Goal: Information Seeking & Learning: Learn about a topic

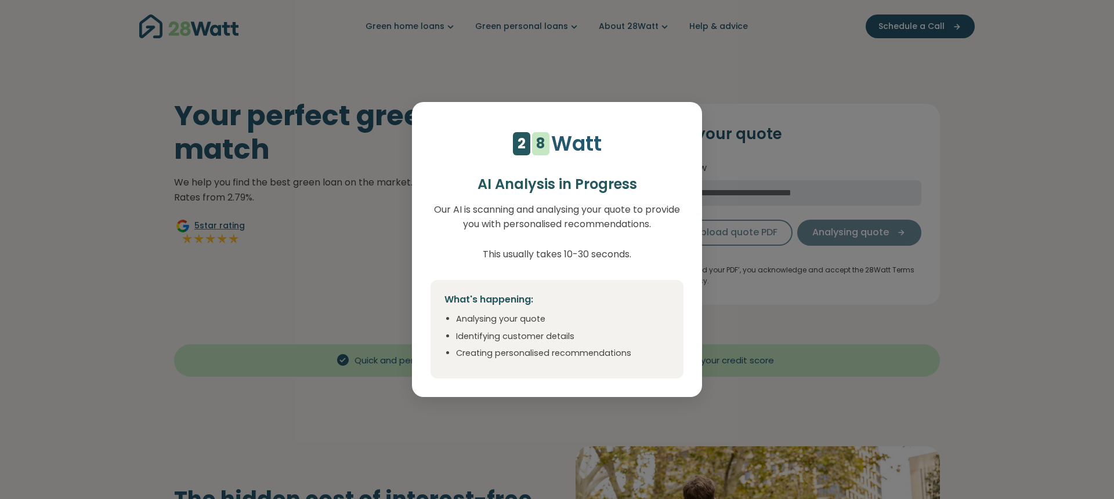
click at [281, 254] on div "4 5 6 7 8 9 1 2 1 2 3 4 5 6 7 8 Watt AI Analysis in Progress Our AI is scanning…" at bounding box center [557, 249] width 1114 height 499
click at [811, 94] on div "4 5 6 7 8 9 1 2 1 2 3 4 5 6 7 8 Watt AI Analysis in Progress Our AI is scanning…" at bounding box center [557, 249] width 1114 height 499
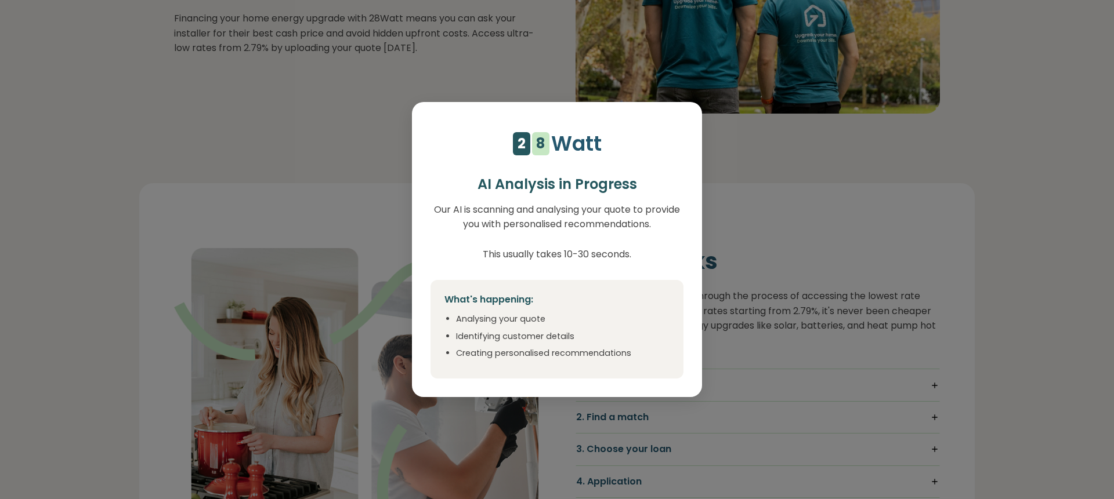
scroll to position [578, 0]
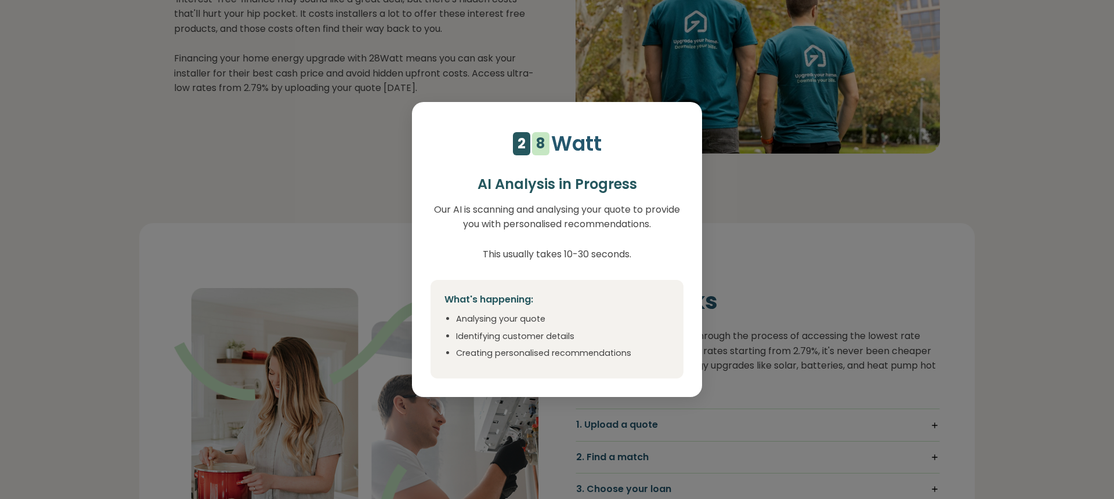
select select "***"
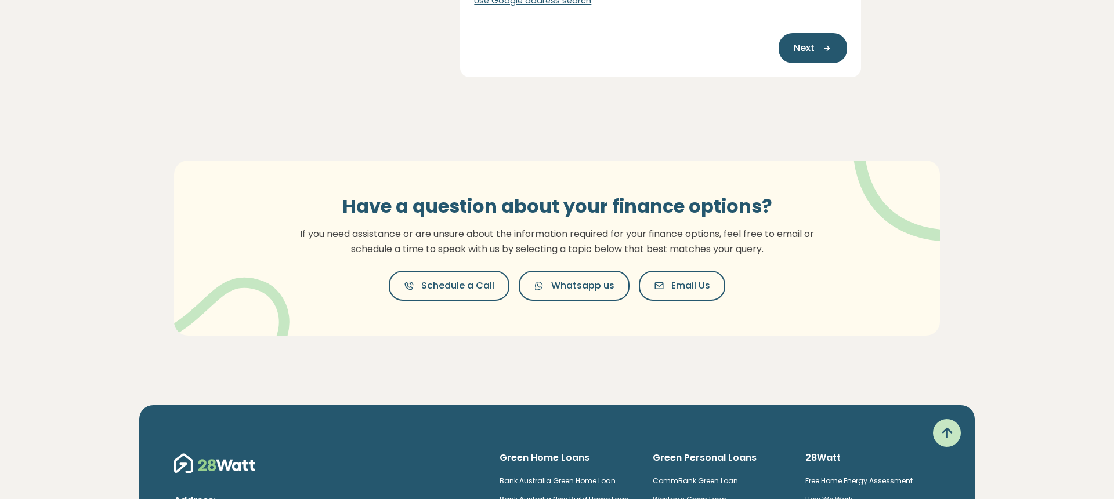
scroll to position [0, 0]
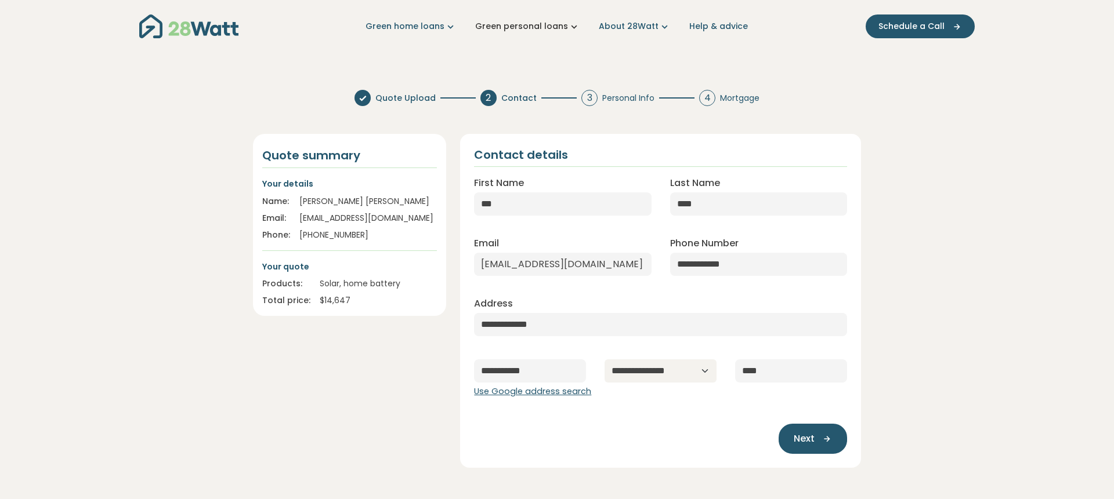
click at [524, 26] on link "Green personal loans" at bounding box center [527, 26] width 105 height 12
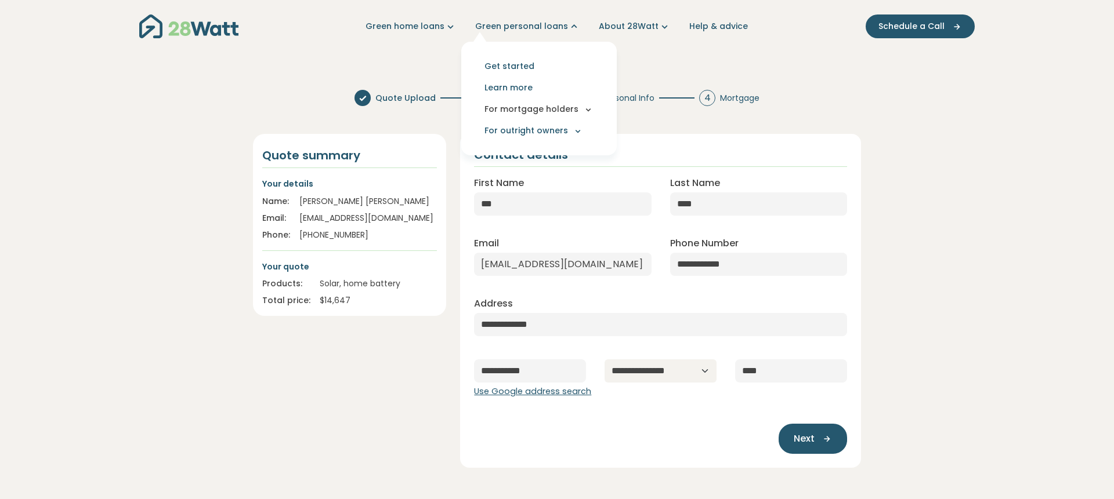
click at [585, 111] on icon "Main navigation" at bounding box center [588, 109] width 10 height 10
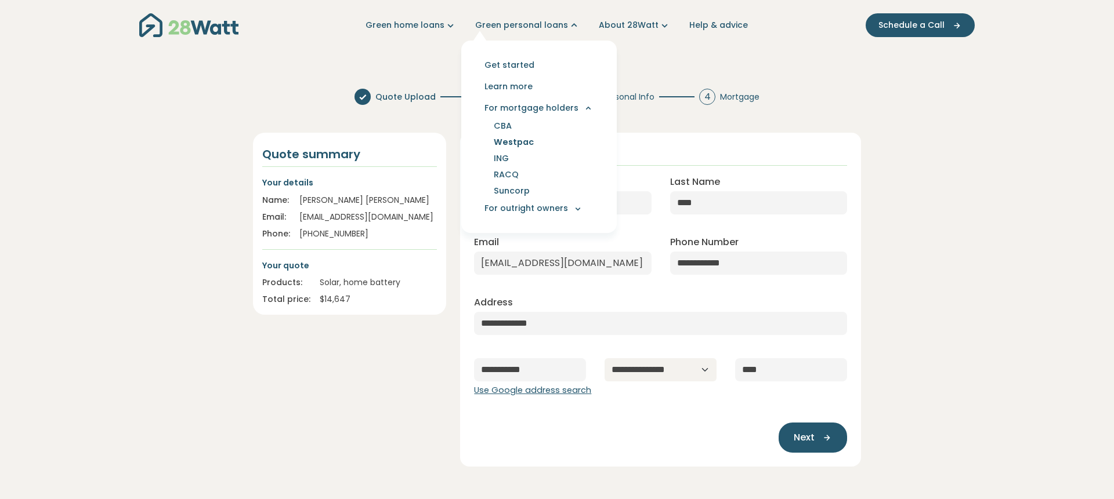
click at [529, 145] on link "Westpac" at bounding box center [514, 142] width 68 height 16
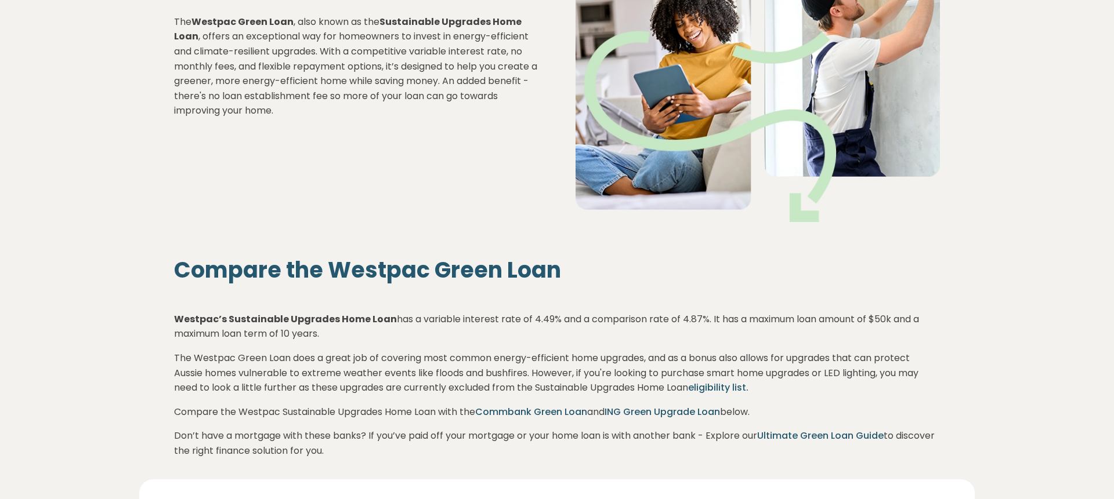
scroll to position [252, 0]
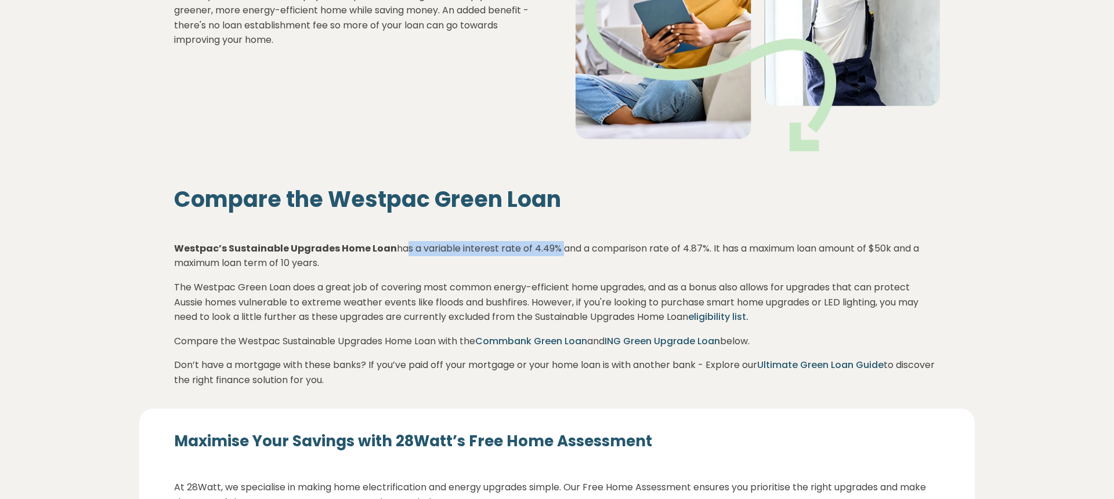
drag, startPoint x: 393, startPoint y: 246, endPoint x: 554, endPoint y: 242, distance: 161.3
click at [554, 242] on p "Westpac’s Sustainable Upgrades Home Loan has a variable interest rate of 4.49% …" at bounding box center [557, 256] width 766 height 30
click at [509, 245] on p "Westpac’s Sustainable Upgrades Home Loan has a variable interest rate of 4.49% …" at bounding box center [557, 256] width 766 height 30
drag, startPoint x: 527, startPoint y: 246, endPoint x: 553, endPoint y: 245, distance: 26.1
click at [553, 245] on p "Westpac’s Sustainable Upgrades Home Loan has a variable interest rate of 4.49% …" at bounding box center [557, 256] width 766 height 30
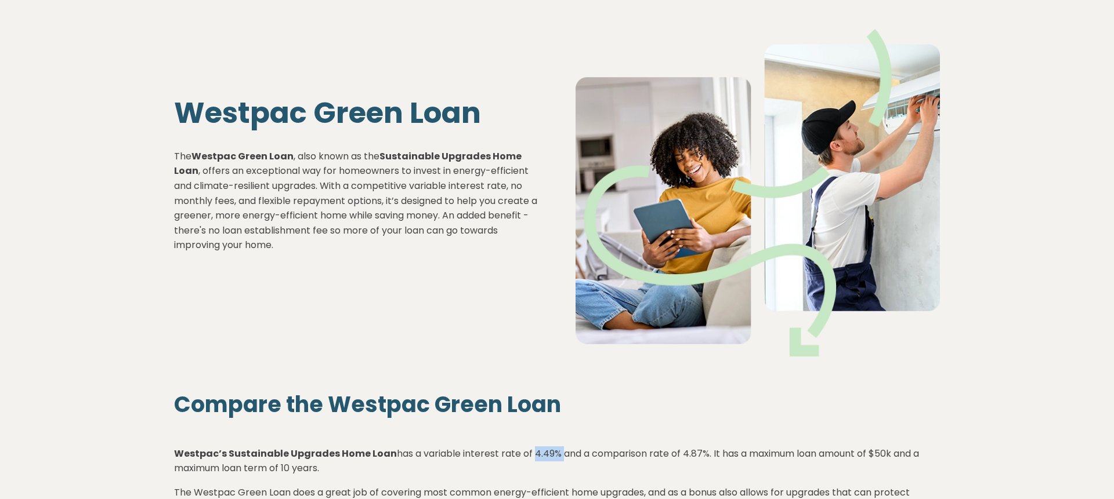
scroll to position [233, 0]
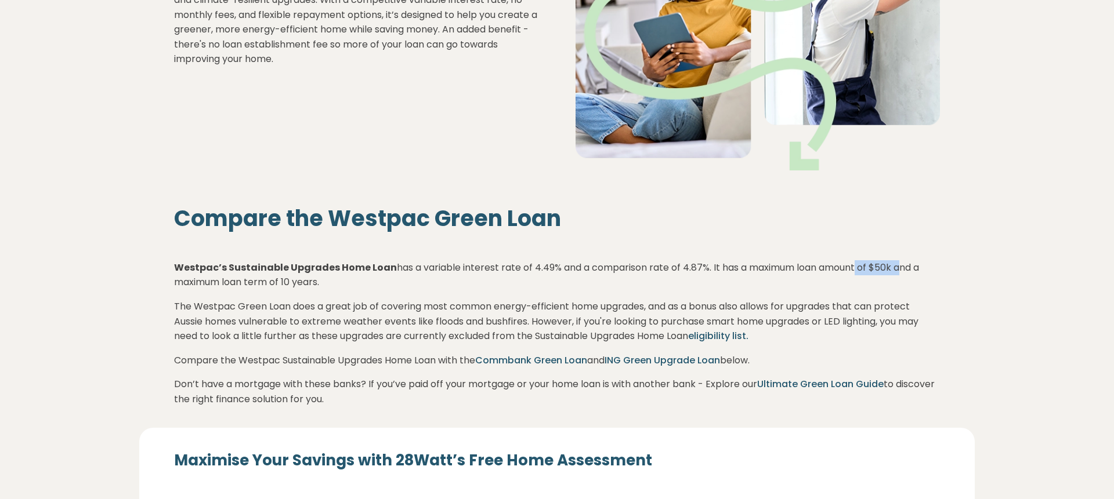
drag, startPoint x: 853, startPoint y: 266, endPoint x: 897, endPoint y: 266, distance: 44.1
click at [897, 266] on p "Westpac’s Sustainable Upgrades Home Loan has a variable interest rate of 4.49% …" at bounding box center [557, 275] width 766 height 30
click at [174, 284] on p "Westpac’s Sustainable Upgrades Home Loan has a variable interest rate of 4.49% …" at bounding box center [557, 275] width 766 height 30
drag, startPoint x: 174, startPoint y: 284, endPoint x: 308, endPoint y: 282, distance: 134.0
click at [308, 282] on p "Westpac’s Sustainable Upgrades Home Loan has a variable interest rate of 4.49% …" at bounding box center [557, 275] width 766 height 30
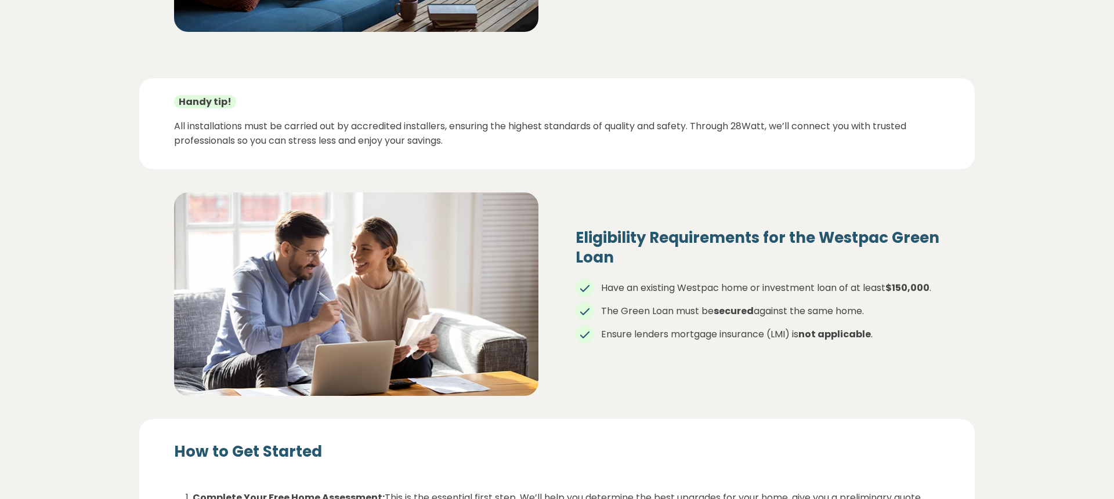
scroll to position [1404, 0]
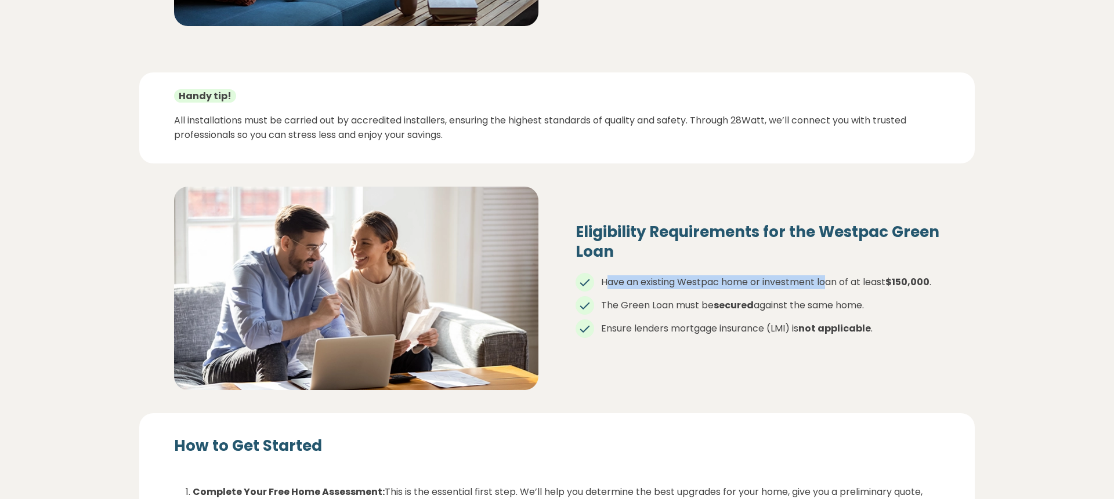
drag, startPoint x: 607, startPoint y: 282, endPoint x: 814, endPoint y: 278, distance: 207.1
click at [818, 279] on li "Have an existing Westpac home or investment loan of at least $150,000 ." at bounding box center [757, 282] width 364 height 14
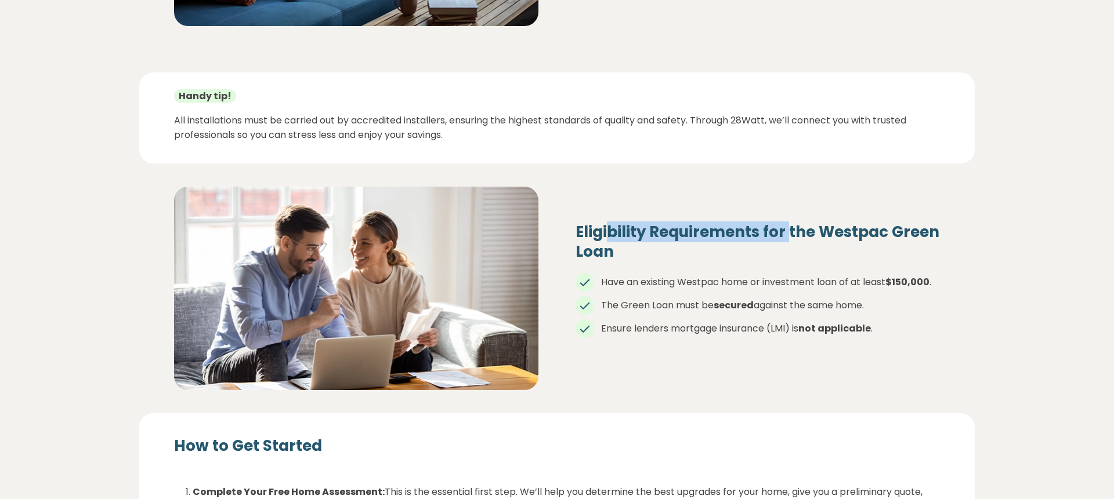
drag, startPoint x: 610, startPoint y: 231, endPoint x: 792, endPoint y: 231, distance: 182.1
click at [792, 231] on h4 "Eligibility Requirements for the Westpac Green Loan" at bounding box center [757, 242] width 364 height 39
drag, startPoint x: 792, startPoint y: 231, endPoint x: 844, endPoint y: 235, distance: 52.4
click at [792, 231] on h4 "Eligibility Requirements for the Westpac Green Loan" at bounding box center [757, 242] width 364 height 39
click at [608, 283] on li "Have an existing Westpac home or investment loan of at least $150,000 ." at bounding box center [757, 282] width 364 height 14
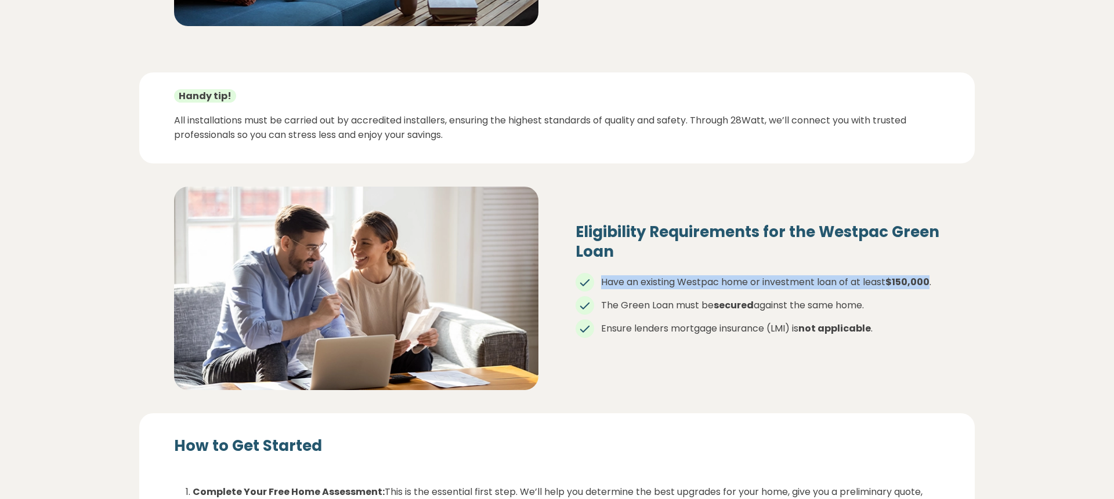
drag, startPoint x: 608, startPoint y: 283, endPoint x: 928, endPoint y: 280, distance: 320.2
click at [928, 280] on li "Have an existing Westpac home or investment loan of at least $150,000 ." at bounding box center [757, 282] width 364 height 14
click at [608, 307] on li "The Green Loan must be secured against the same home." at bounding box center [757, 306] width 364 height 14
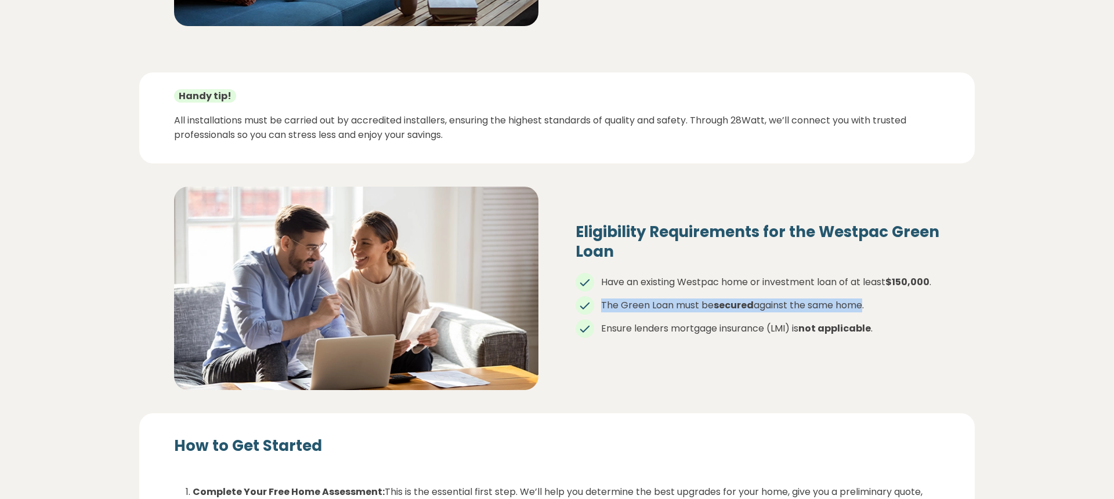
drag, startPoint x: 608, startPoint y: 307, endPoint x: 861, endPoint y: 306, distance: 253.4
click at [861, 306] on li "The Green Loan must be secured against the same home." at bounding box center [757, 306] width 364 height 14
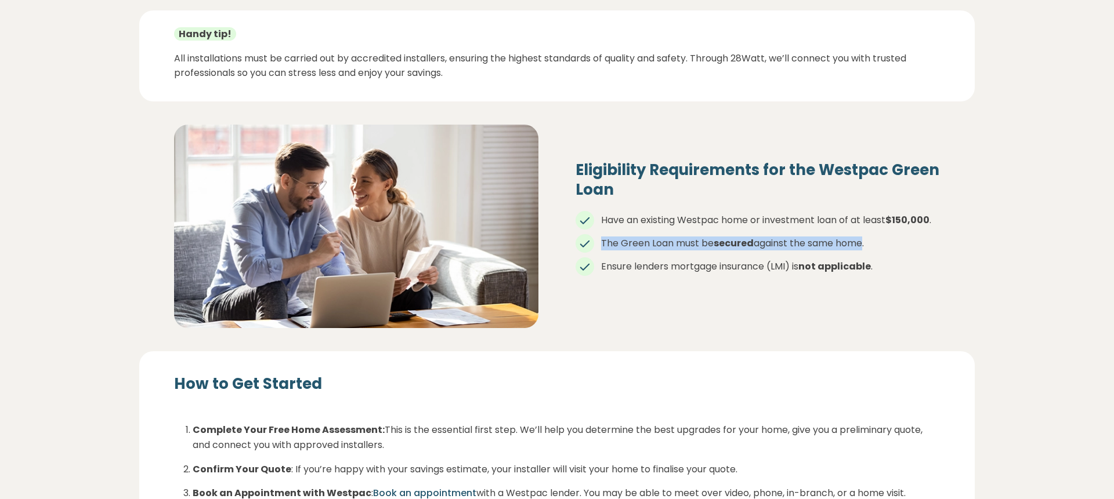
scroll to position [1467, 0]
click at [609, 263] on li "Ensure lenders mortgage insurance (LMI) is not applicable ." at bounding box center [757, 266] width 364 height 14
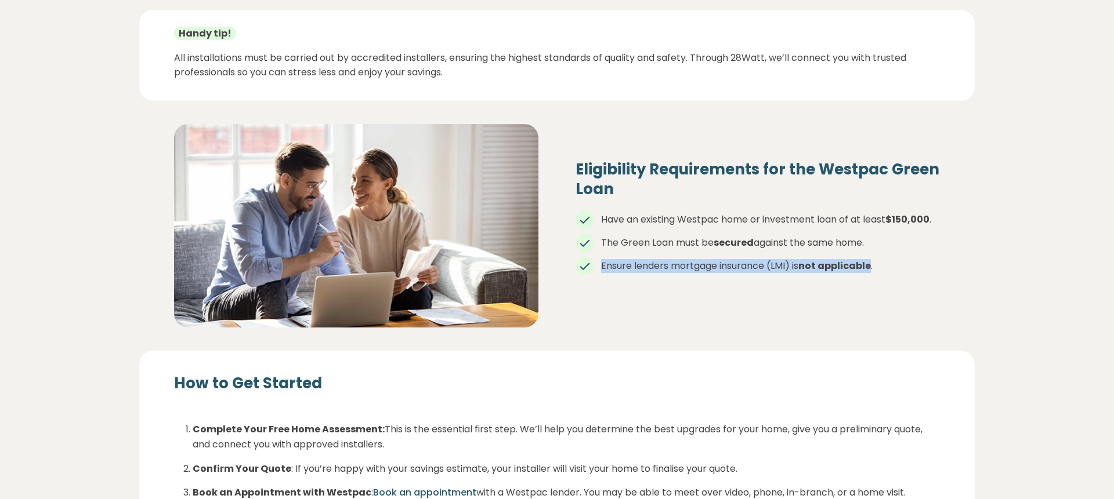
drag, startPoint x: 609, startPoint y: 263, endPoint x: 869, endPoint y: 265, distance: 260.4
click at [869, 265] on li "Ensure lenders mortgage insurance (LMI) is not applicable ." at bounding box center [757, 266] width 364 height 14
click at [894, 264] on li "Ensure lenders mortgage insurance (LMI) is not applicable ." at bounding box center [757, 266] width 364 height 14
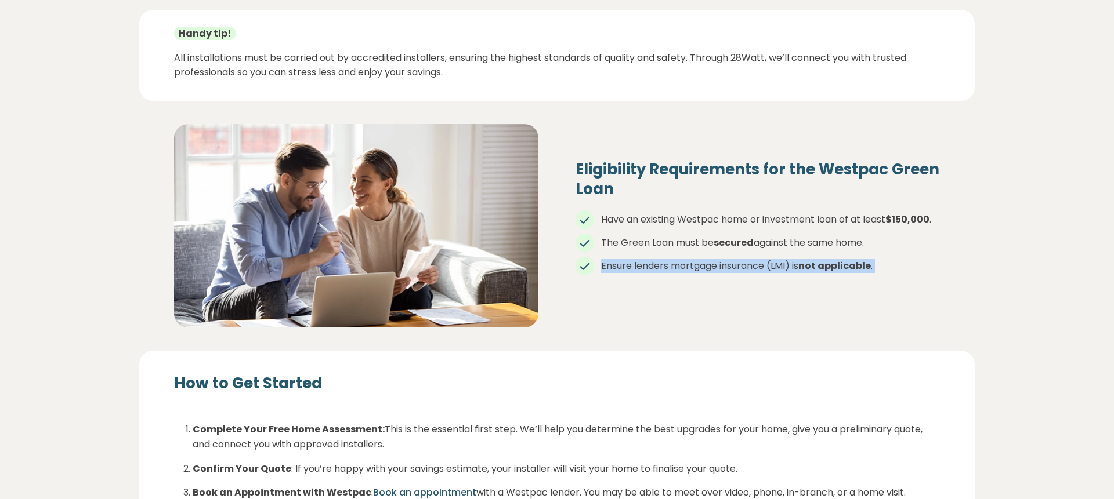
click at [894, 264] on li "Ensure lenders mortgage insurance (LMI) is not applicable ." at bounding box center [757, 266] width 364 height 14
